Goal: Task Accomplishment & Management: Manage account settings

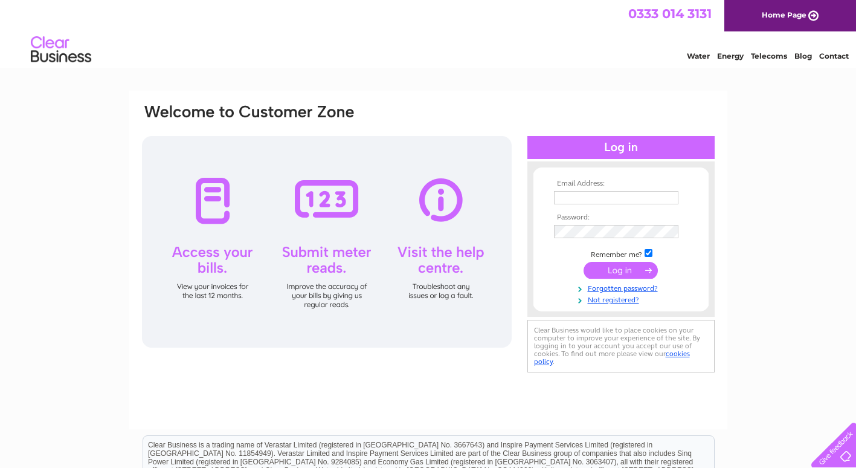
type input "[EMAIL_ADDRESS][DOMAIN_NAME]"
click at [622, 267] on input "submit" at bounding box center [621, 270] width 74 height 17
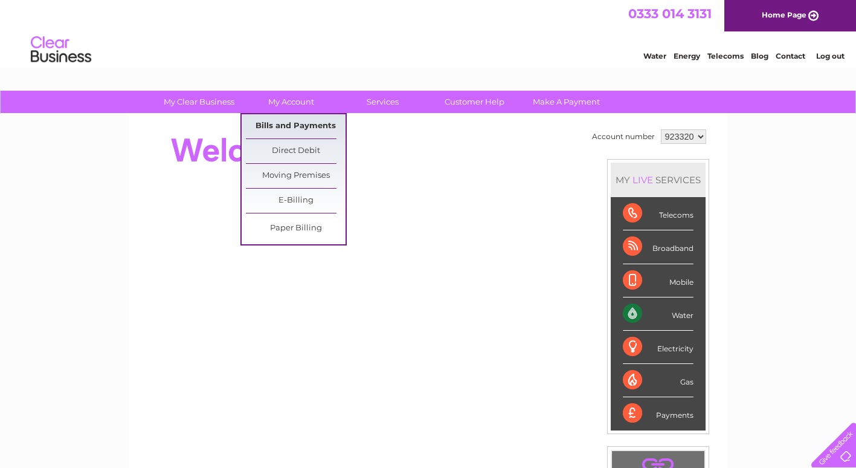
click at [297, 130] on link "Bills and Payments" at bounding box center [296, 126] width 100 height 24
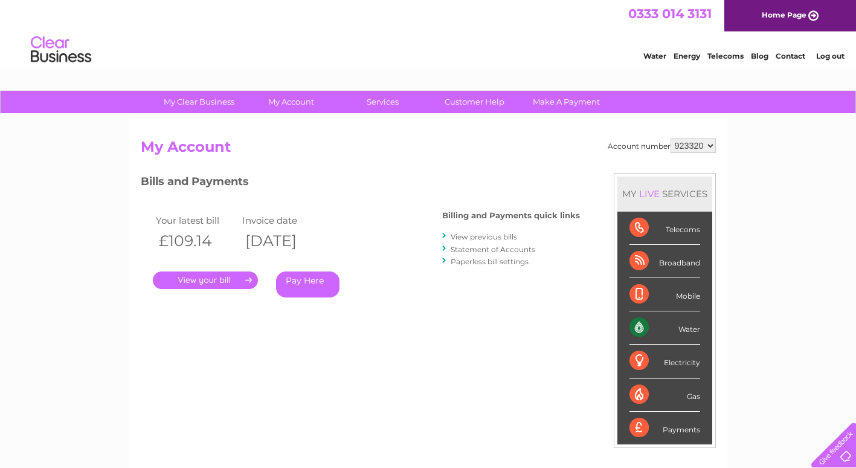
click at [218, 279] on link "." at bounding box center [205, 280] width 105 height 18
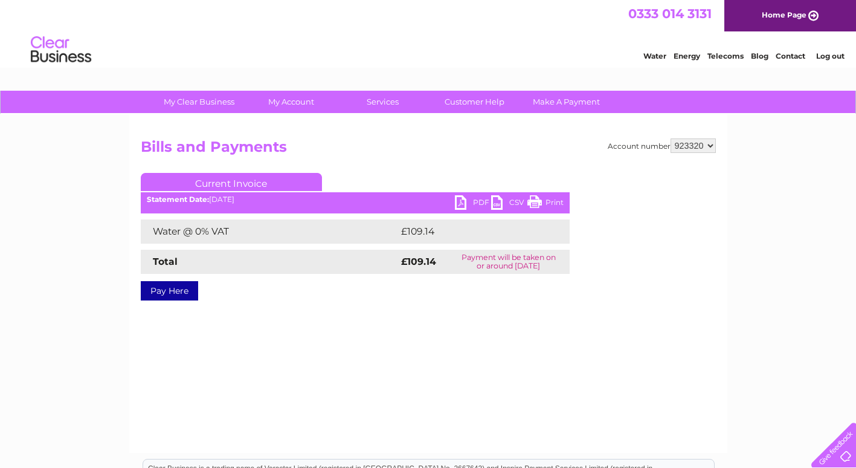
click at [479, 196] on link "PDF" at bounding box center [473, 204] width 36 height 18
